Goal: Navigation & Orientation: Find specific page/section

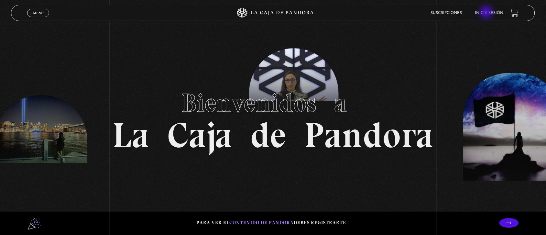
click at [487, 13] on link "Inicie sesión" at bounding box center [489, 13] width 28 height 4
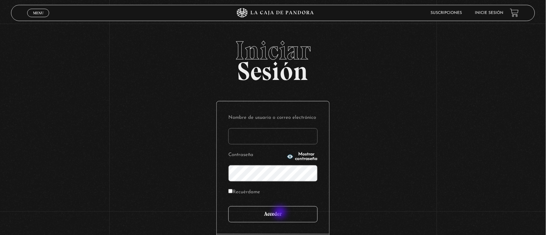
type input "Nora1267.nj@gmail.com"
click at [281, 213] on input "Acceder" at bounding box center [272, 214] width 89 height 16
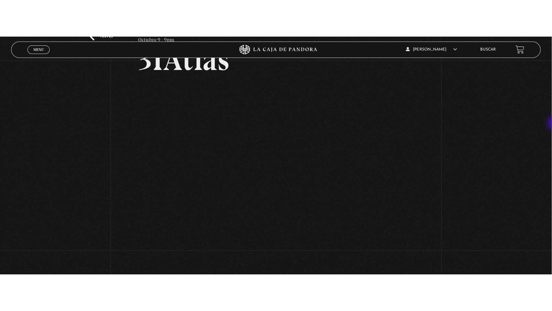
scroll to position [54, 0]
